Goal: Task Accomplishment & Management: Manage account settings

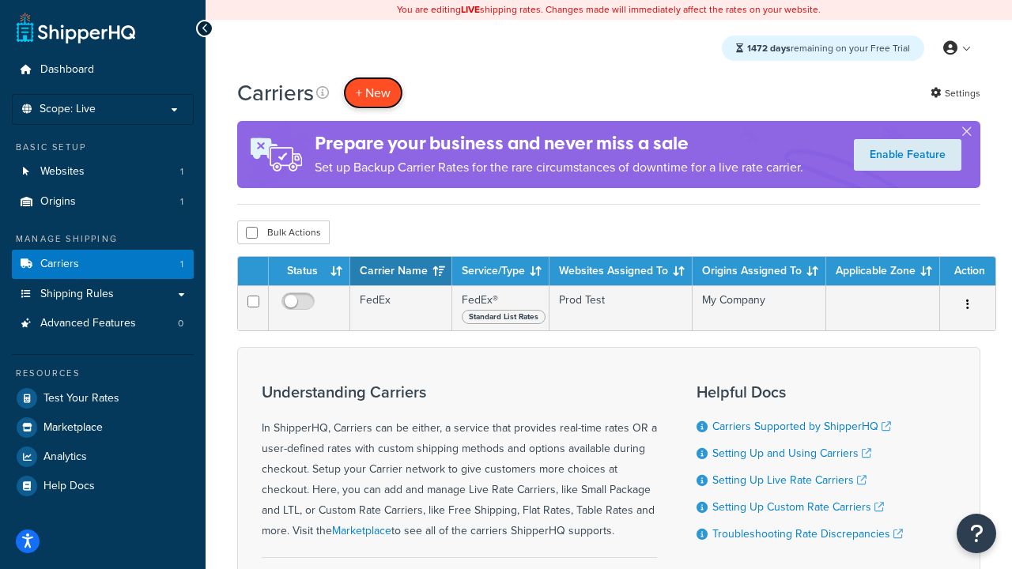
click at [373, 93] on button "+ New" at bounding box center [373, 93] width 60 height 32
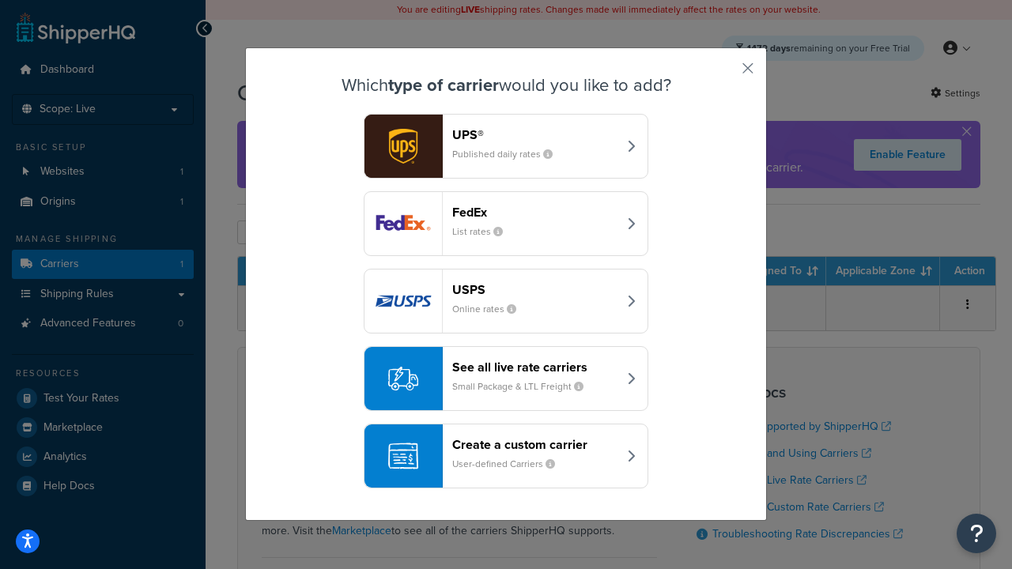
click at [506, 225] on div "FedEx List rates" at bounding box center [534, 224] width 165 height 38
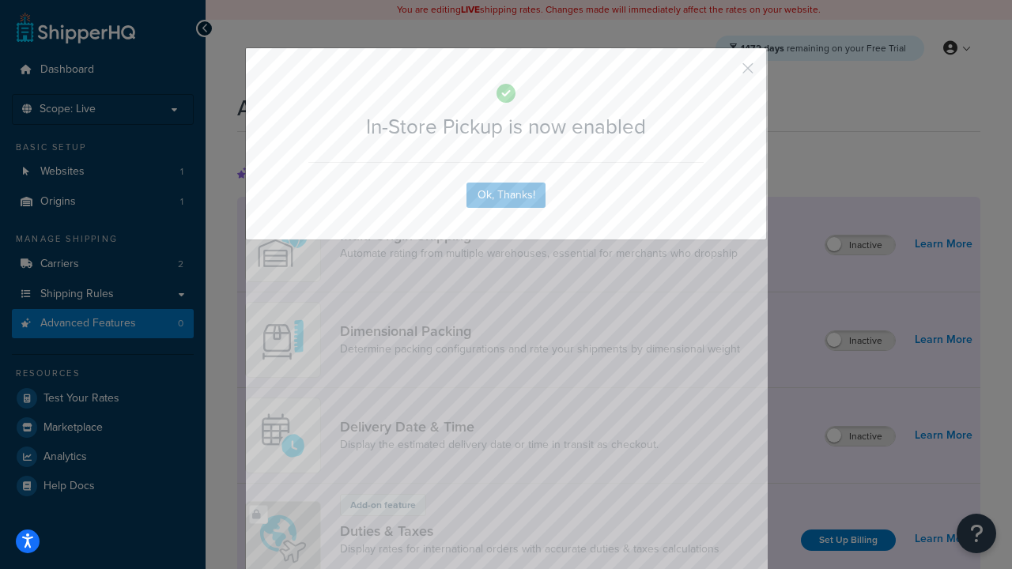
scroll to position [514, 0]
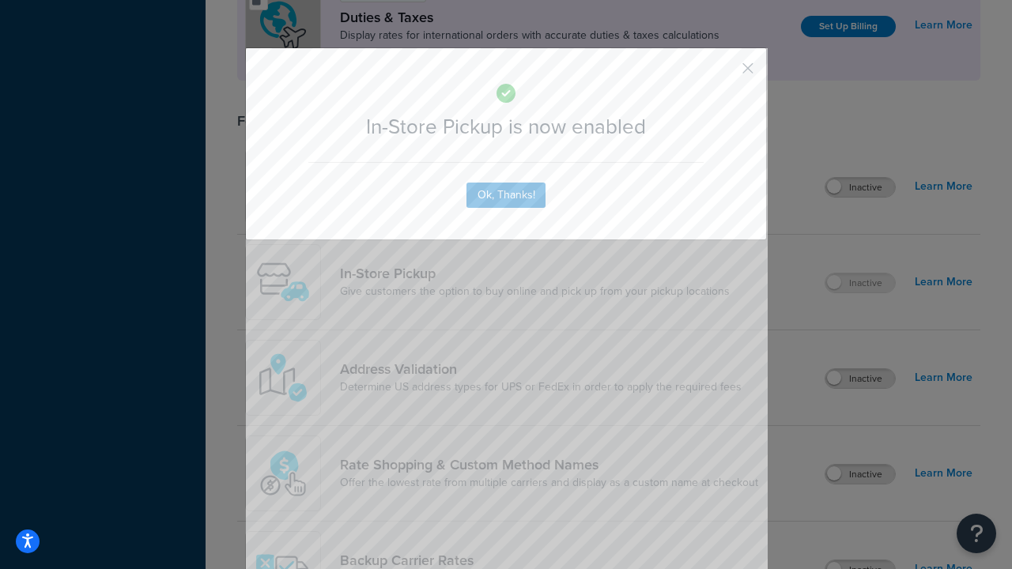
click at [724, 74] on button "button" at bounding box center [725, 74] width 4 height 4
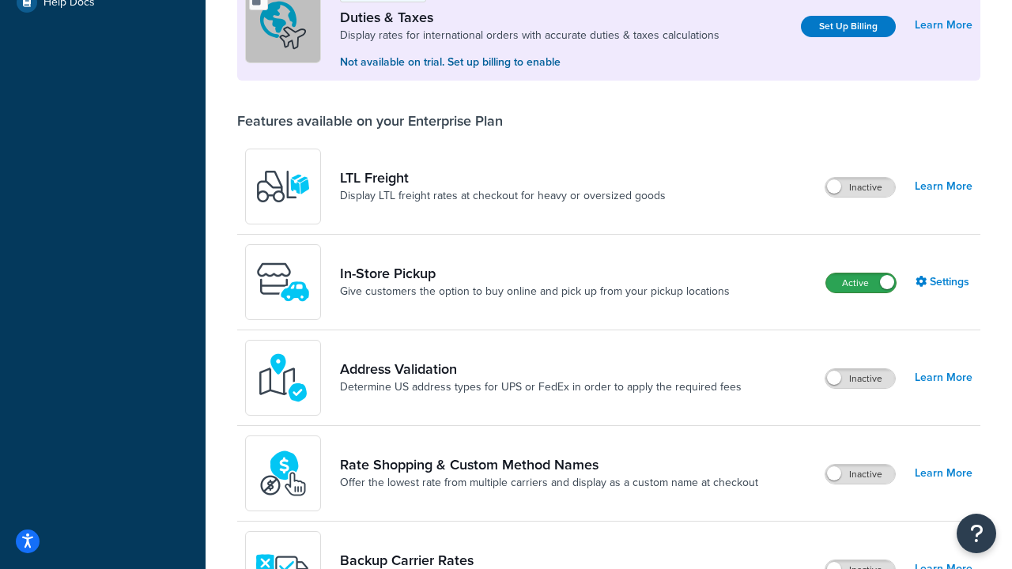
scroll to position [484, 0]
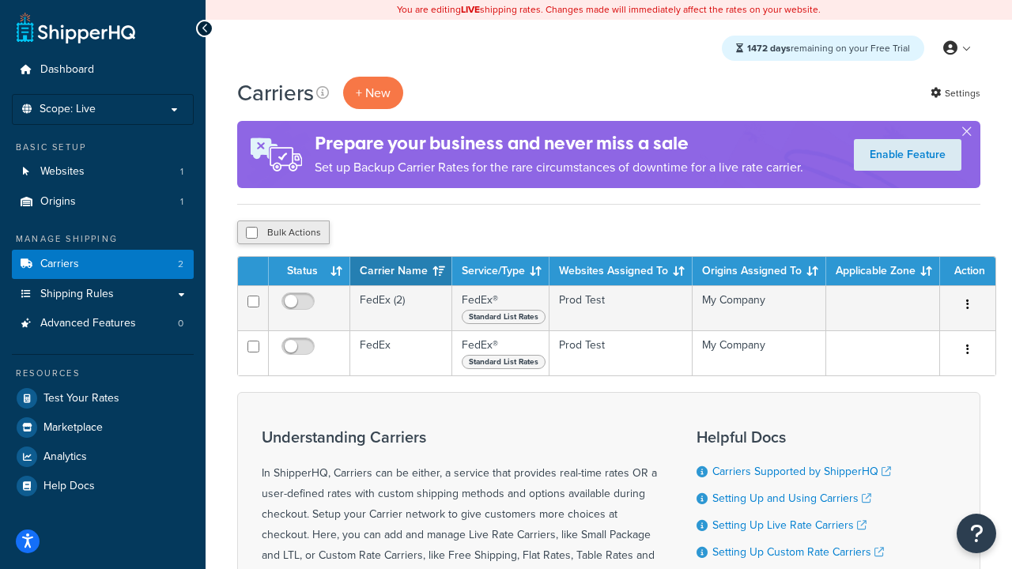
click at [251, 234] on input "checkbox" at bounding box center [252, 233] width 12 height 12
checkbox input "true"
click at [421, 234] on button "Delete" at bounding box center [422, 233] width 55 height 24
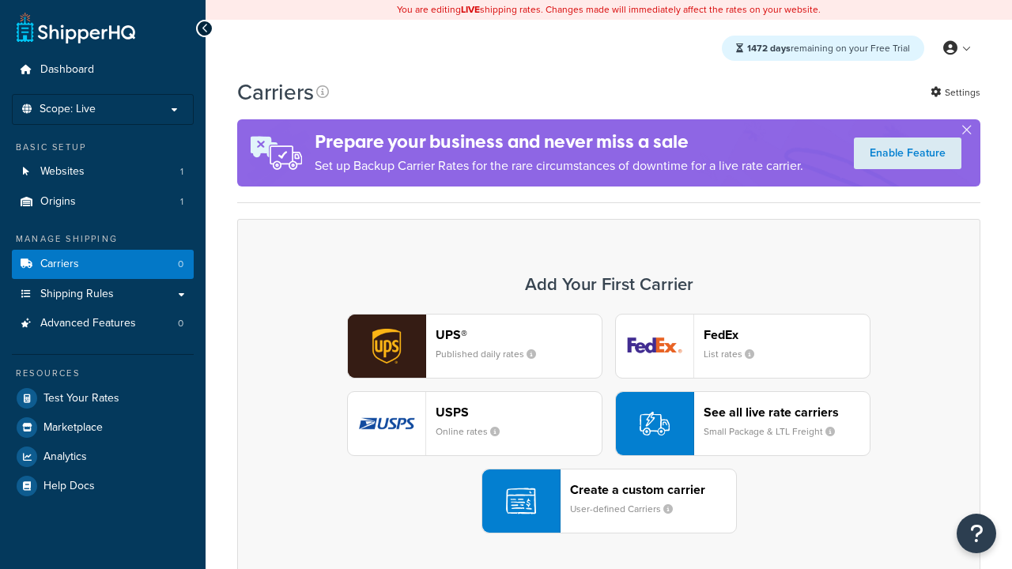
scroll to position [315, 0]
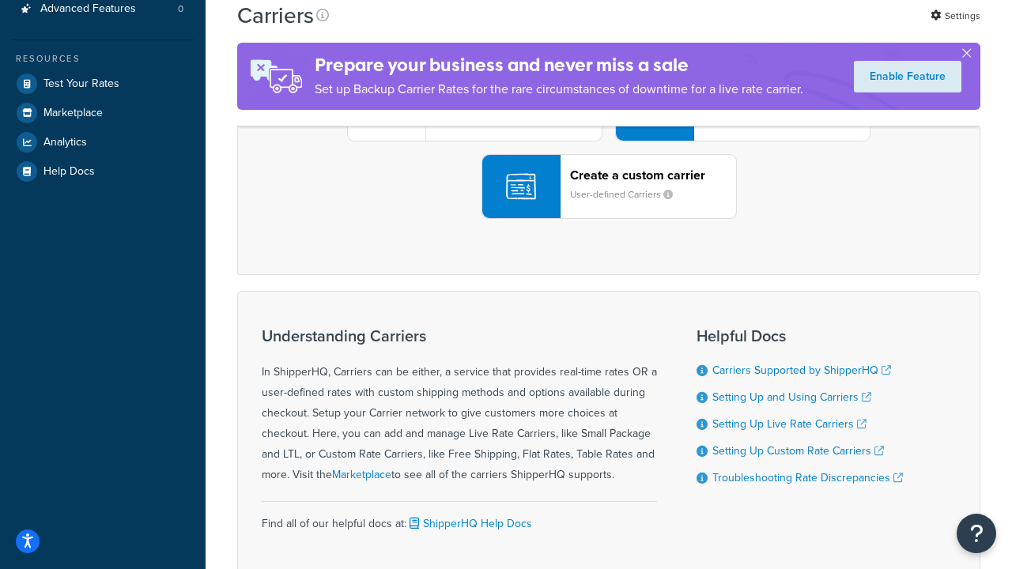
click at [609, 219] on div "UPS® Published daily rates FedEx List rates USPS Online rates See all live rate…" at bounding box center [609, 109] width 710 height 220
click at [787, 28] on header "FedEx" at bounding box center [787, 20] width 166 height 15
